Goal: Information Seeking & Learning: Learn about a topic

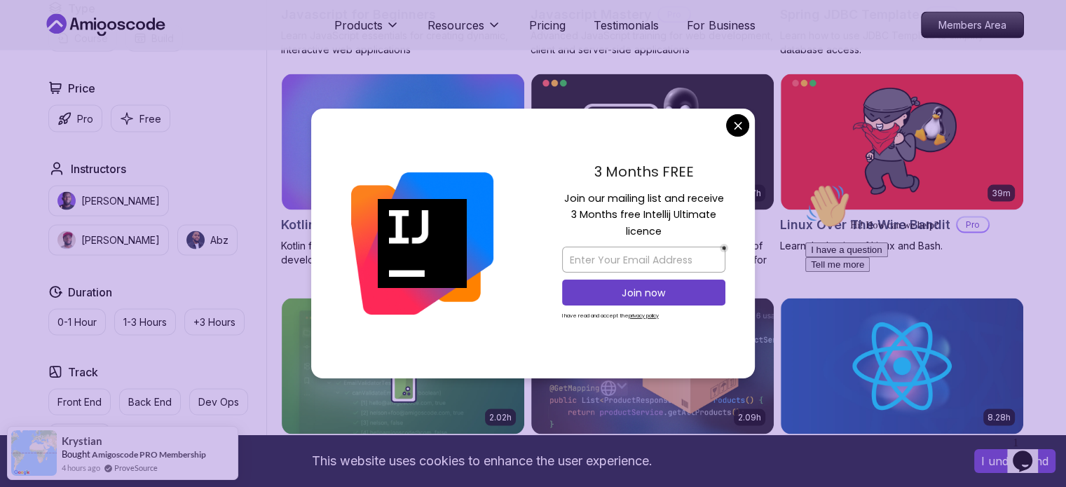
scroll to position [3085, 0]
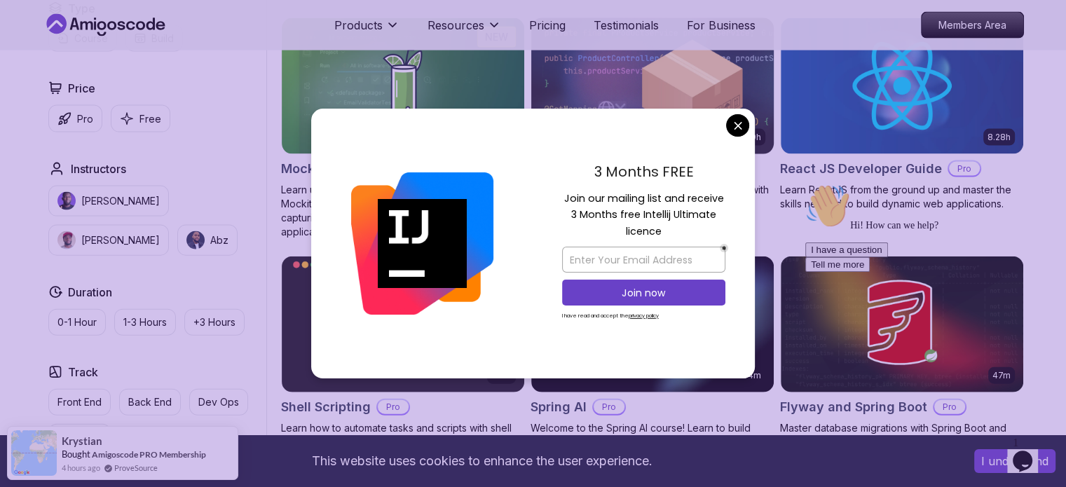
drag, startPoint x: 735, startPoint y: 130, endPoint x: 742, endPoint y: 125, distance: 8.4
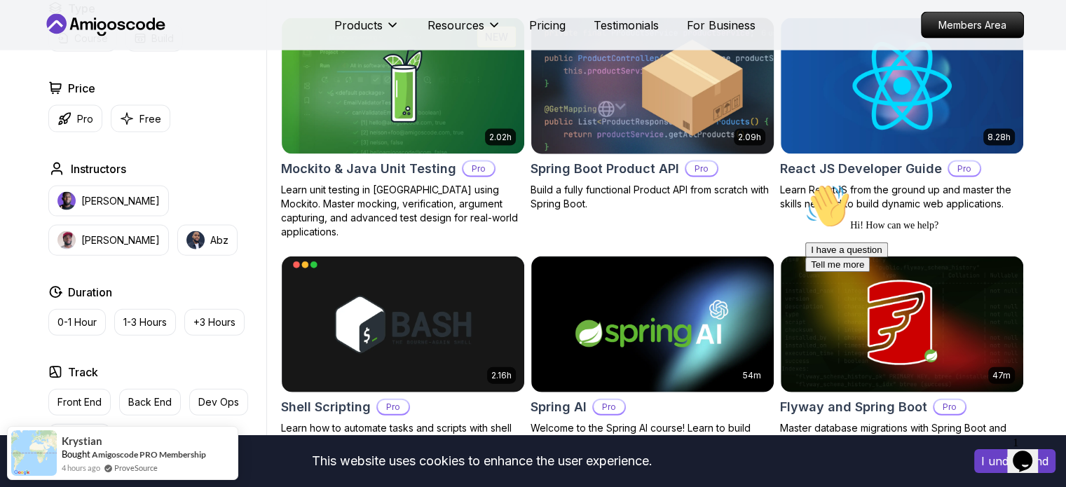
click at [742, 125] on img at bounding box center [652, 86] width 254 height 142
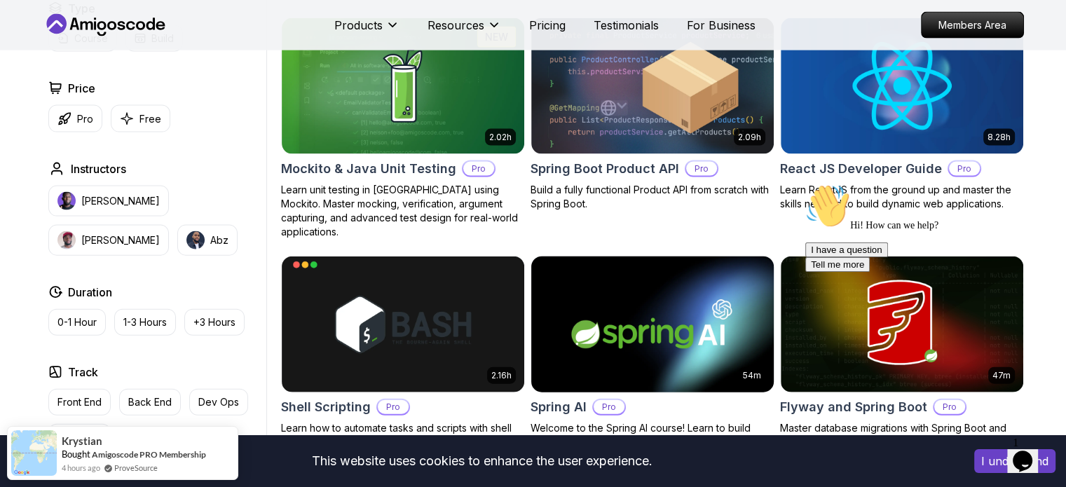
scroll to position [3168, 0]
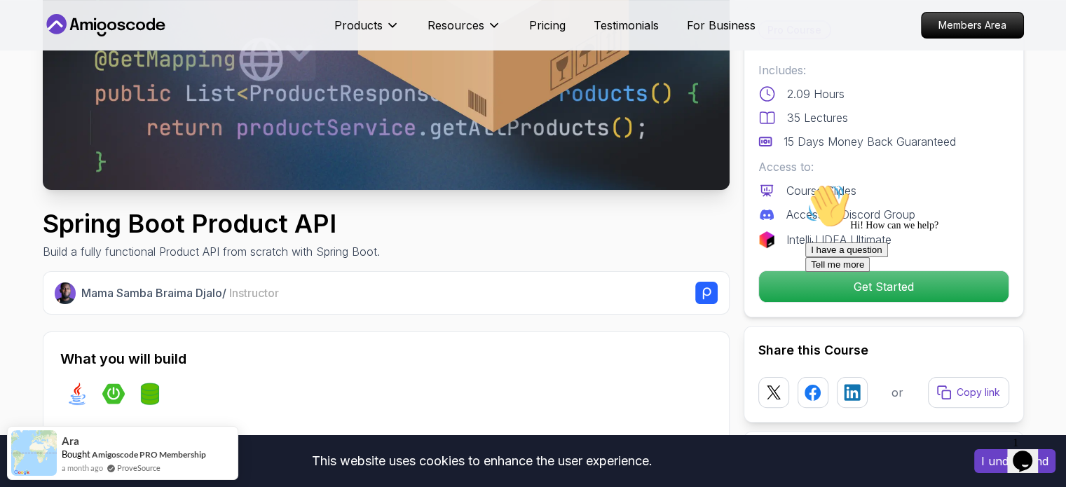
scroll to position [267, 0]
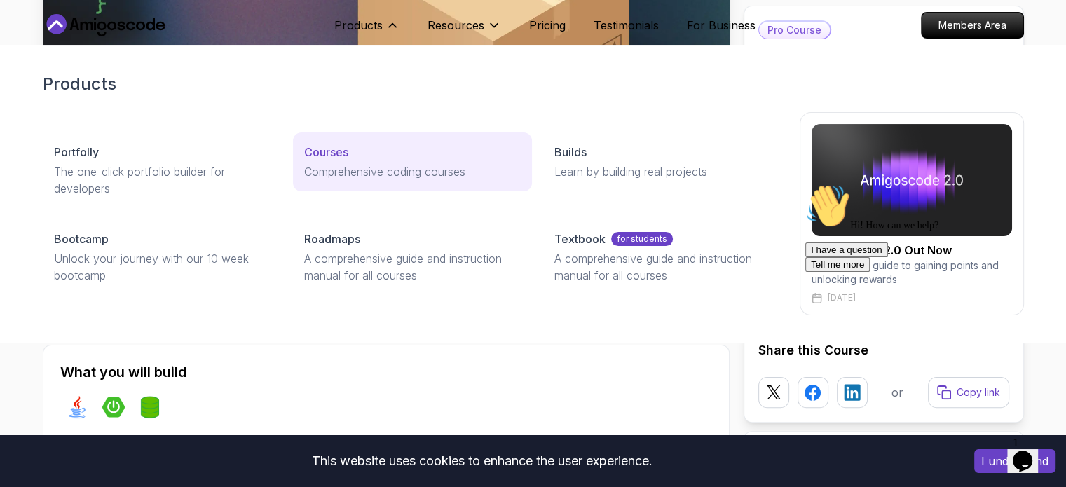
click at [329, 162] on link "Courses Comprehensive coding courses" at bounding box center [412, 162] width 239 height 59
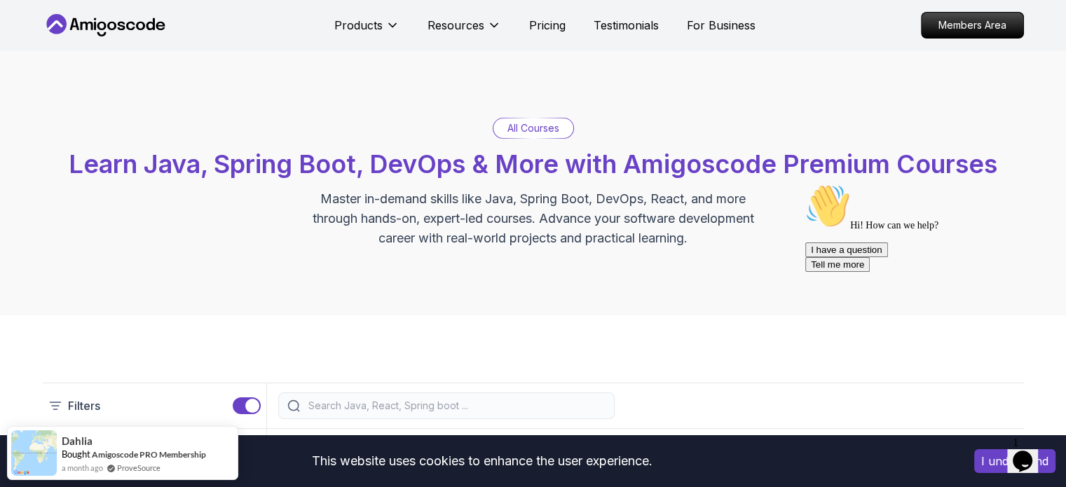
click at [547, 126] on p "All Courses" at bounding box center [534, 128] width 52 height 14
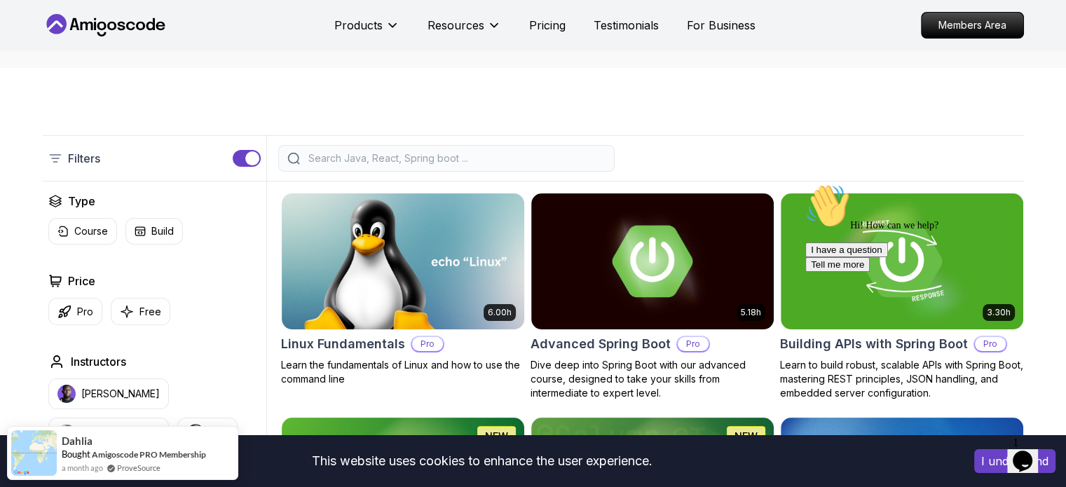
scroll to position [280, 0]
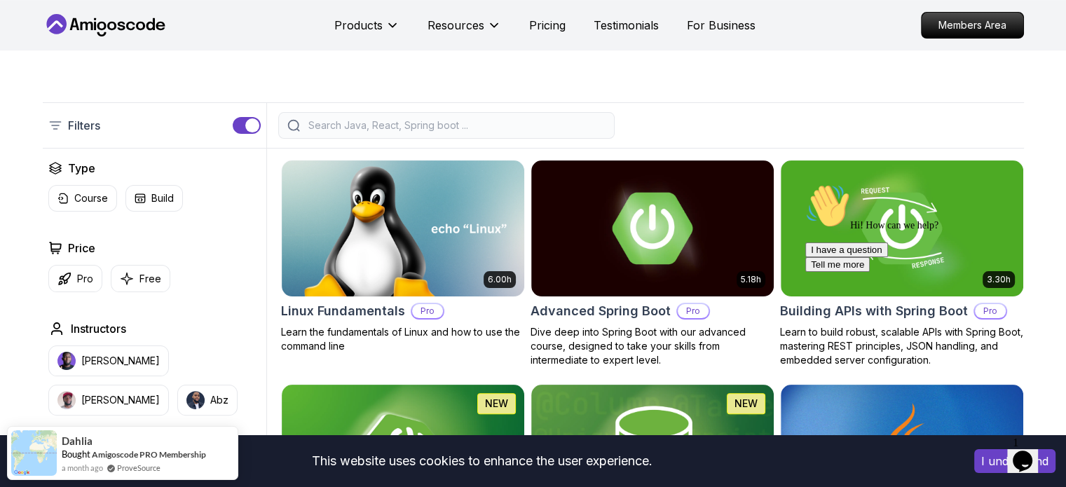
click at [345, 119] on input "search" at bounding box center [456, 125] width 300 height 14
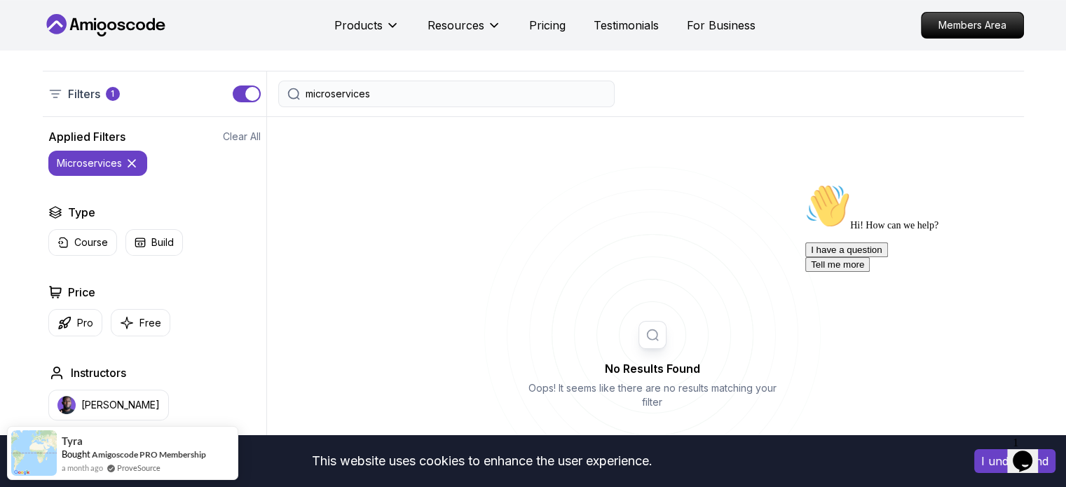
scroll to position [280, 0]
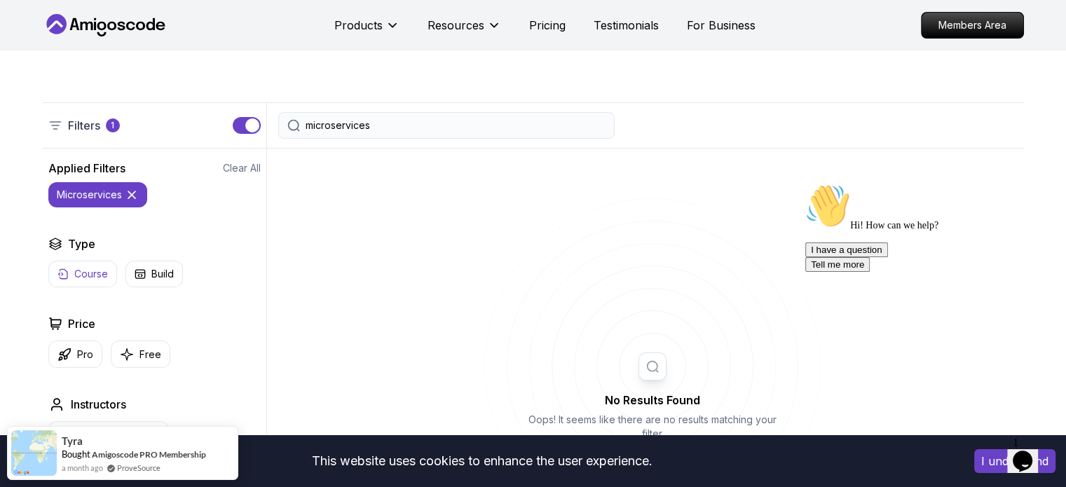
type input "microservices"
click at [95, 277] on p "Course" at bounding box center [91, 274] width 34 height 14
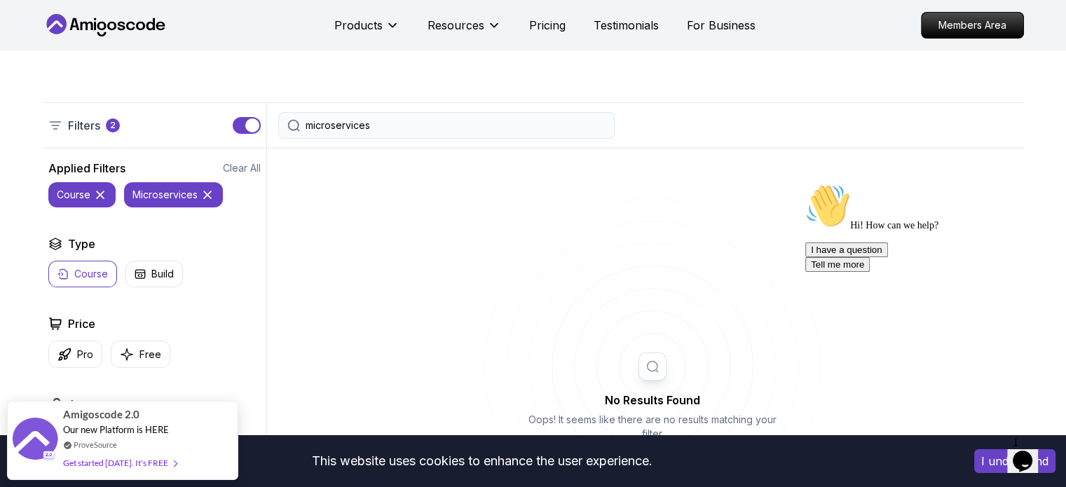
click at [102, 191] on icon at bounding box center [100, 194] width 7 height 7
click at [243, 123] on button "button" at bounding box center [247, 125] width 28 height 17
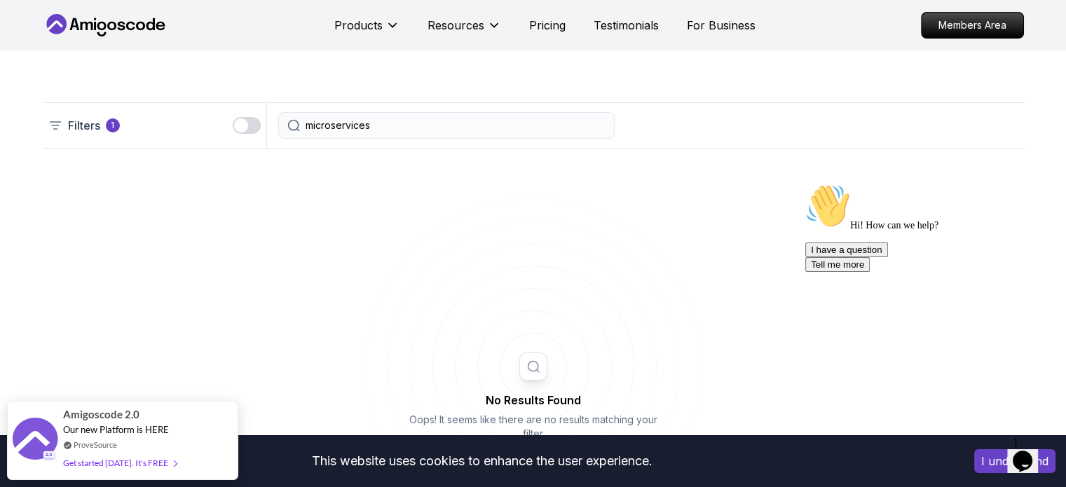
click at [101, 130] on div "Filters 1" at bounding box center [84, 125] width 72 height 17
click at [243, 125] on div "button" at bounding box center [241, 125] width 14 height 14
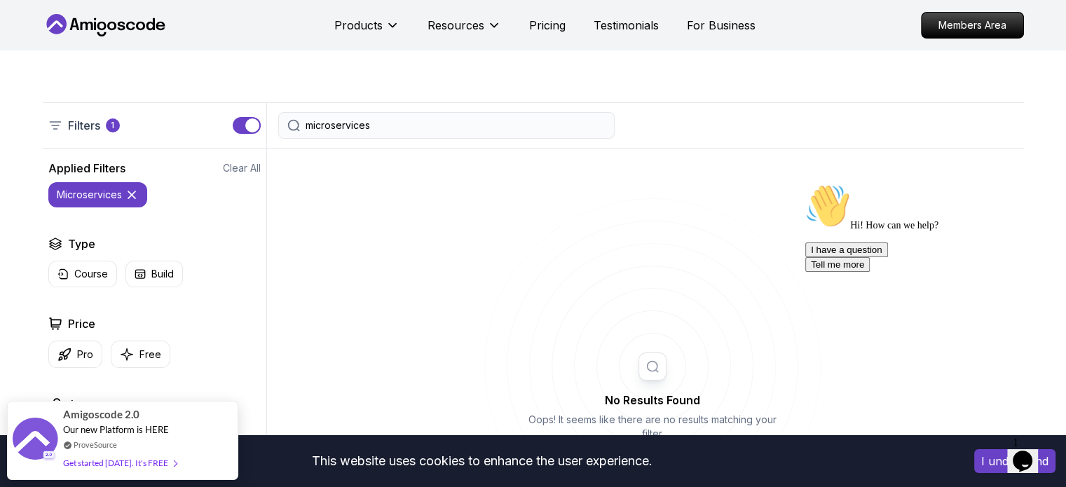
click at [129, 196] on icon at bounding box center [131, 194] width 7 height 7
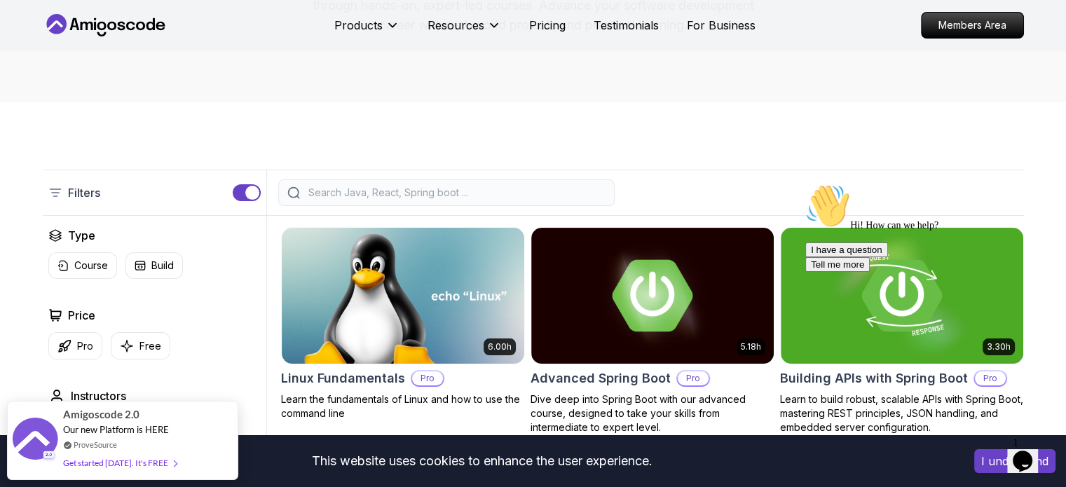
scroll to position [210, 0]
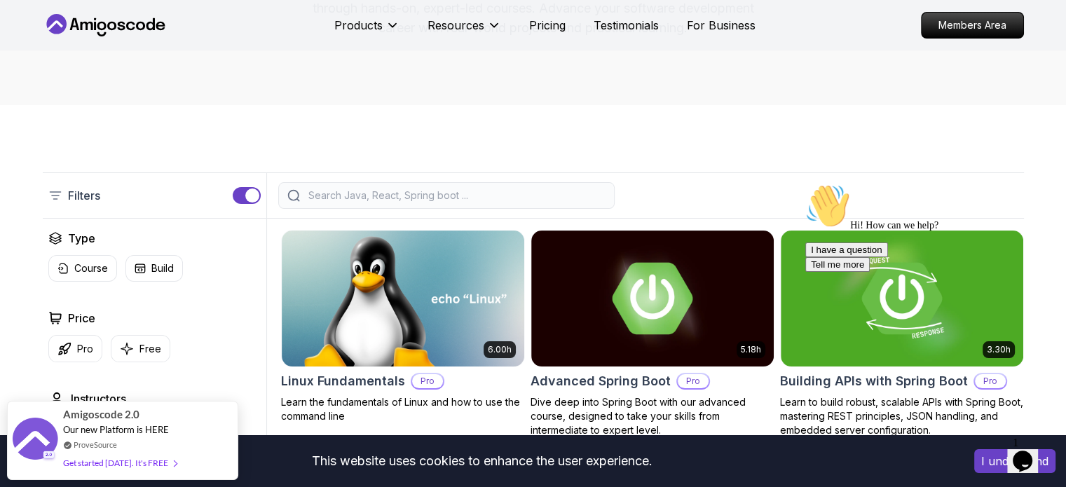
click at [379, 190] on input "search" at bounding box center [456, 196] width 300 height 14
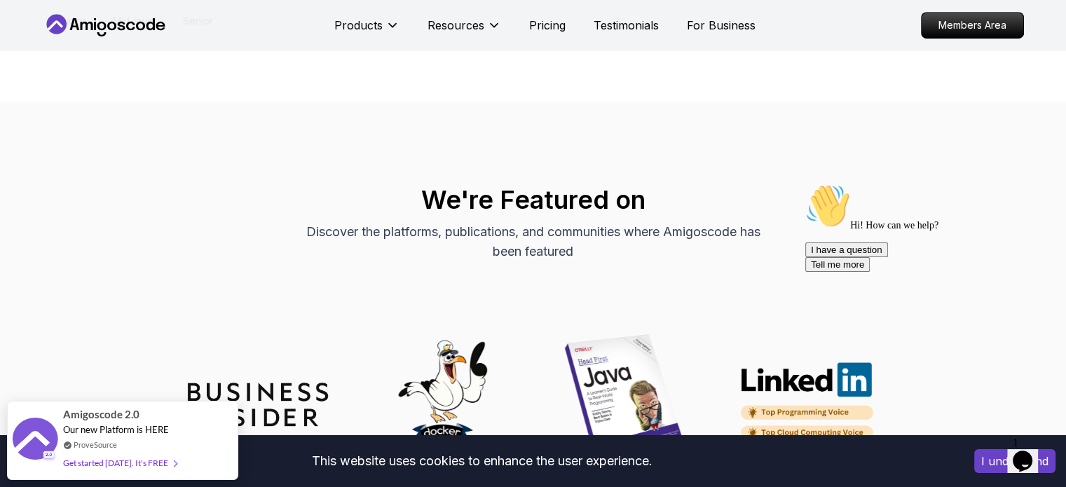
scroll to position [982, 0]
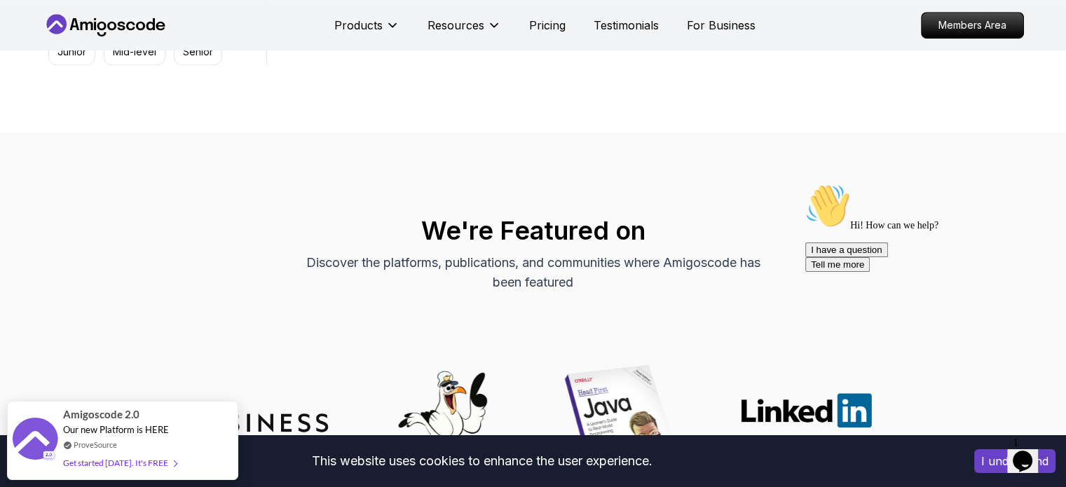
type input "mi"
